Goal: Task Accomplishment & Management: Use online tool/utility

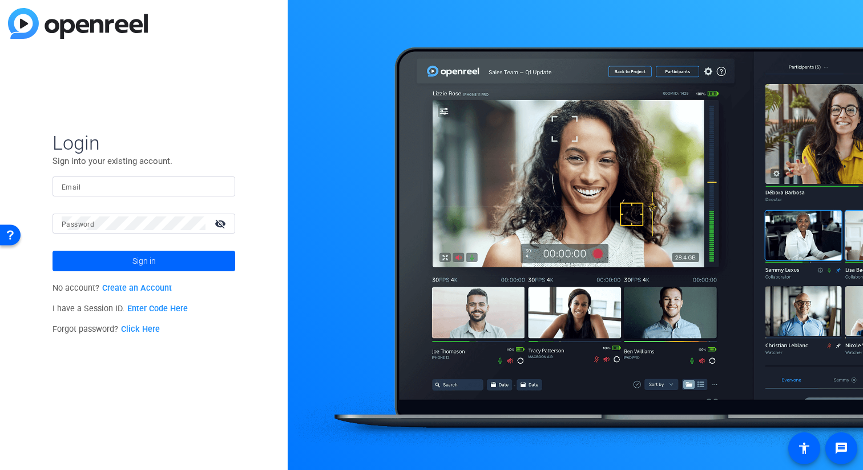
click at [69, 178] on div at bounding box center [144, 186] width 164 height 20
type input "[PERSON_NAME][EMAIL_ADDRESS][PERSON_NAME][DOMAIN_NAME]"
click at [167, 230] on div at bounding box center [134, 224] width 144 height 20
click at [53, 251] on button "Sign in" at bounding box center [144, 261] width 183 height 21
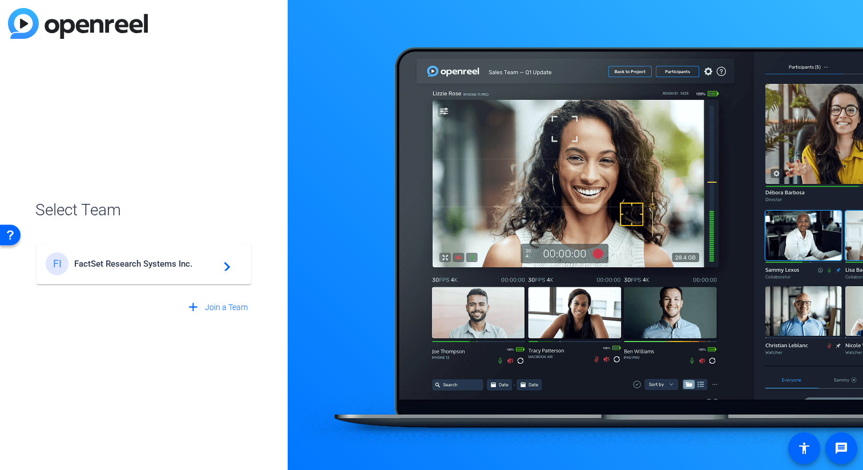
click at [125, 279] on mat-card-content "FI FactSet Research Systems Inc. navigate_next" at bounding box center [144, 263] width 215 height 41
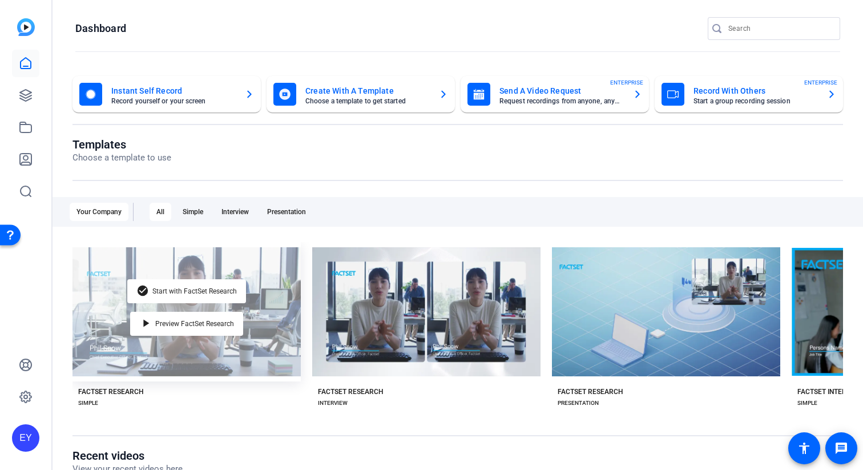
click at [162, 252] on div "check_circle Start with FactSet Research play_arrow Preview FactSet Research" at bounding box center [187, 311] width 228 height 139
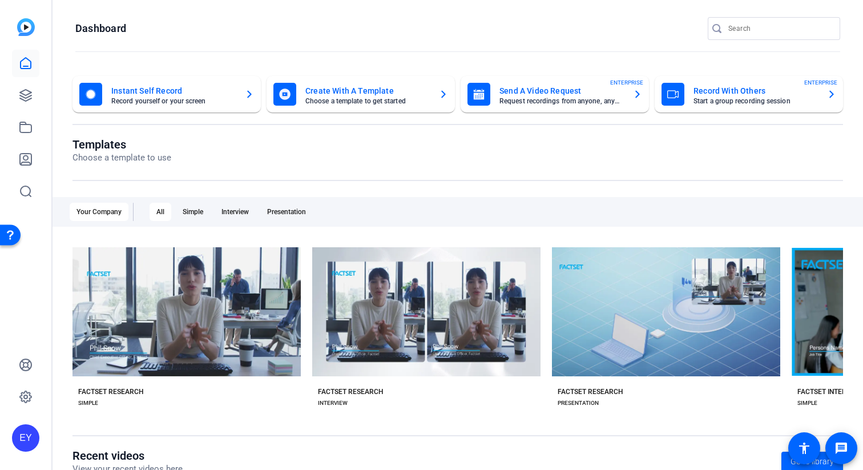
click at [332, 170] on div "Templates Choose a template to use" at bounding box center [458, 159] width 771 height 43
click at [30, 122] on icon at bounding box center [26, 127] width 14 height 14
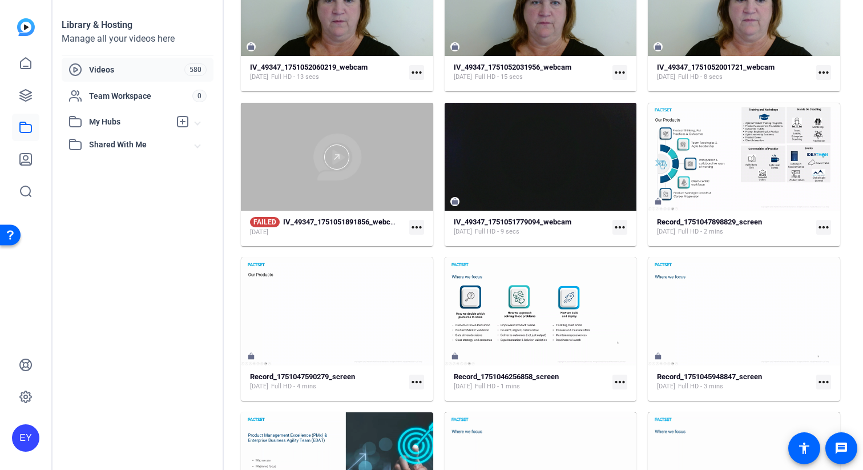
scroll to position [2163, 0]
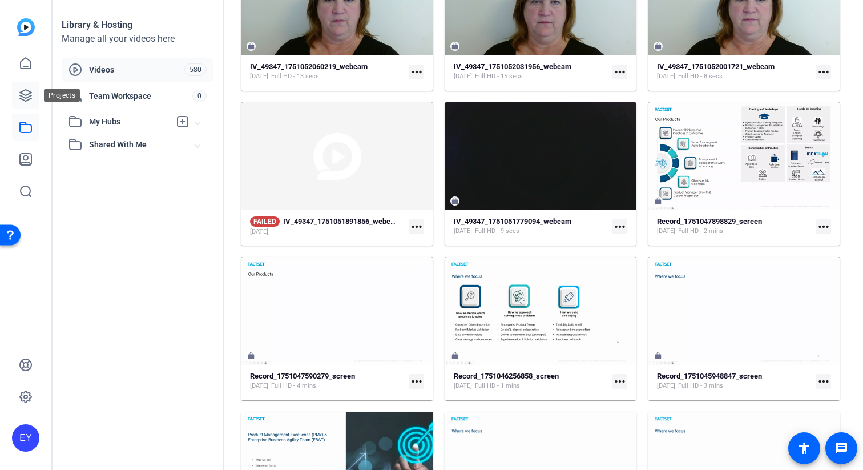
click at [21, 96] on icon at bounding box center [26, 95] width 14 height 14
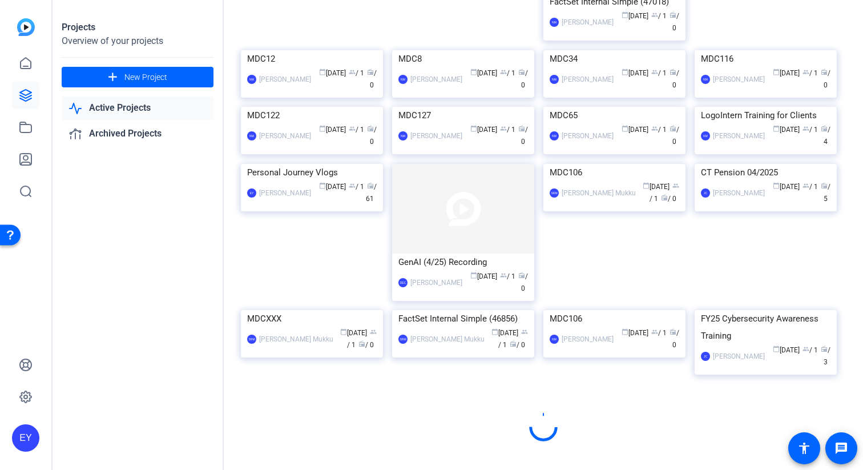
scroll to position [3349, 0]
